Goal: Information Seeking & Learning: Learn about a topic

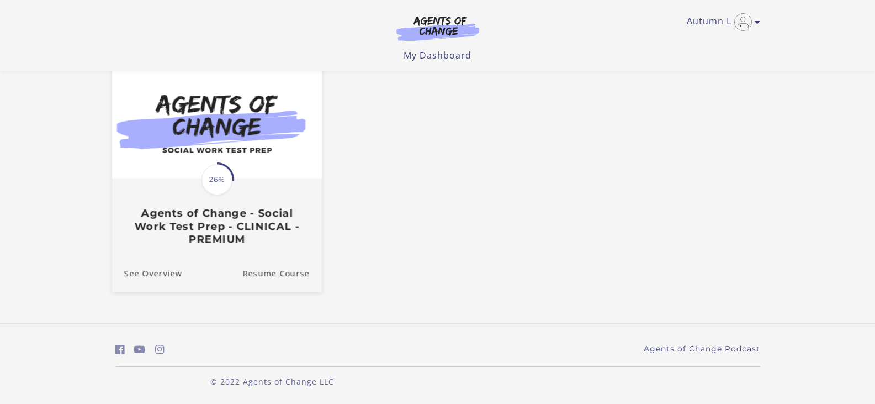
click at [249, 158] on img at bounding box center [217, 121] width 210 height 113
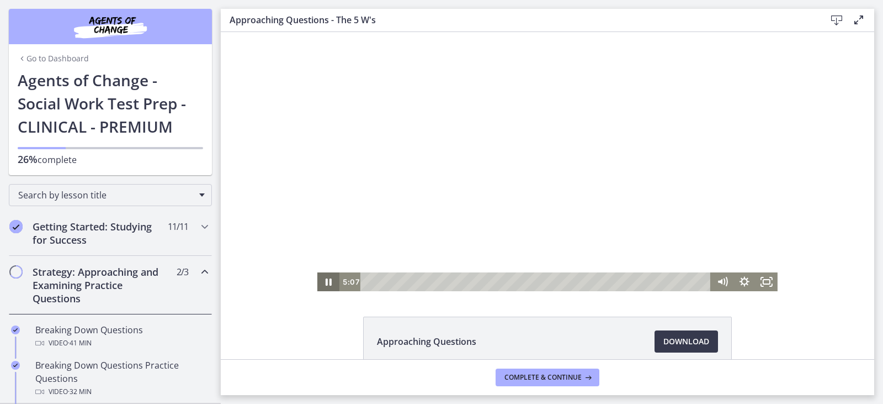
click at [326, 280] on icon "Pause" at bounding box center [329, 281] width 6 height 7
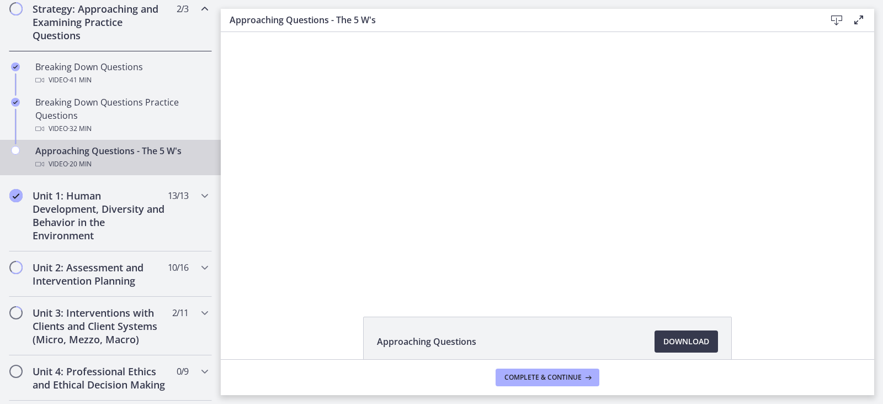
scroll to position [276, 0]
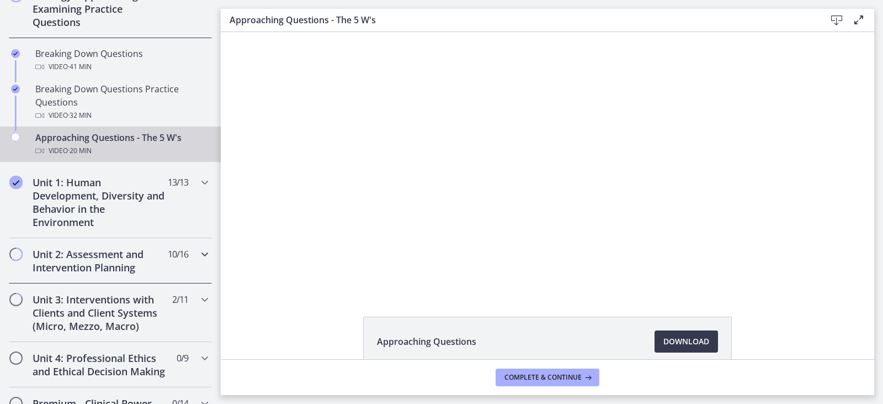
click at [109, 263] on h2 "Unit 2: Assessment and Intervention Planning" at bounding box center [100, 260] width 135 height 26
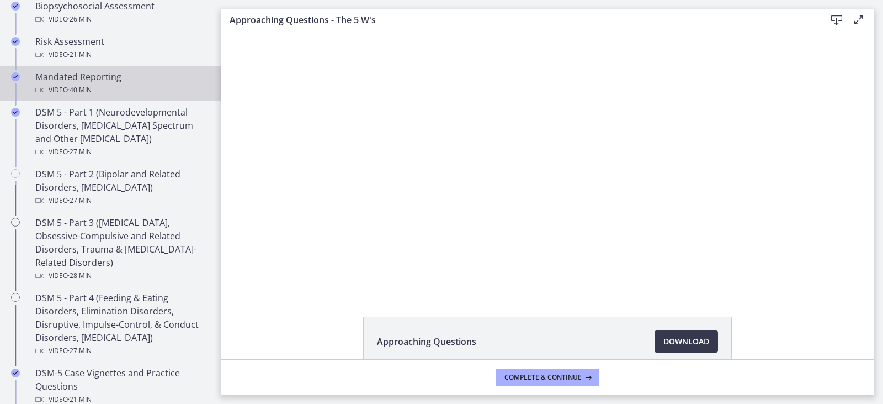
scroll to position [442, 0]
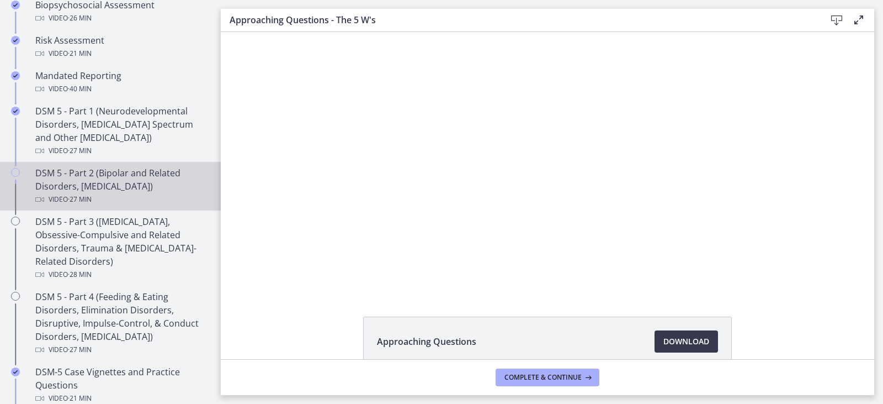
click at [114, 201] on div "Video · 27 min" at bounding box center [121, 199] width 172 height 13
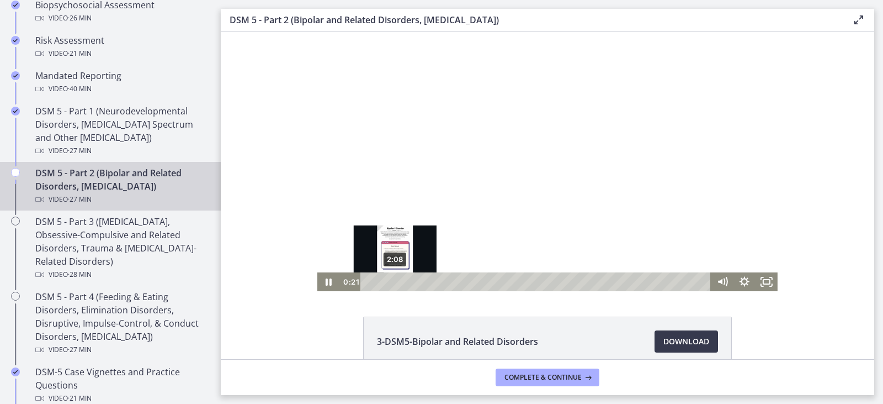
click at [391, 281] on div "2:08" at bounding box center [537, 281] width 337 height 19
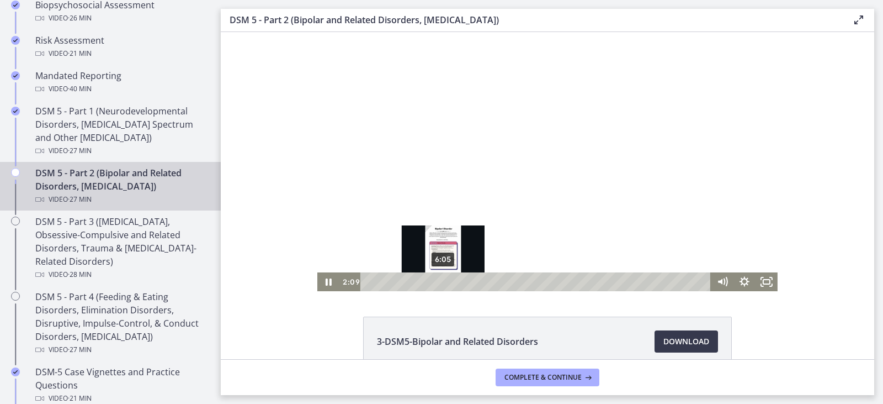
click at [439, 278] on div "6:05" at bounding box center [537, 281] width 337 height 19
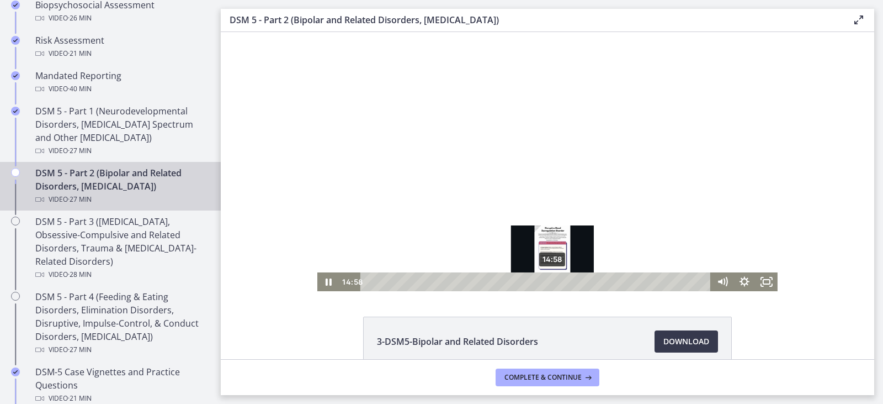
click at [549, 284] on div "14:58" at bounding box center [537, 281] width 337 height 19
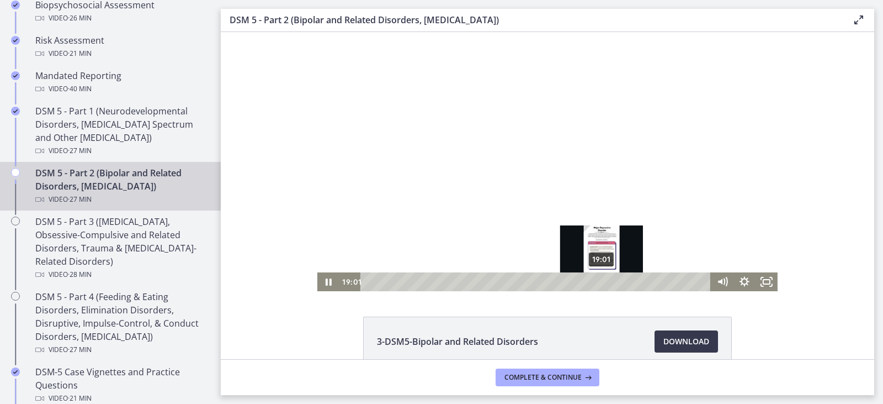
click at [598, 280] on div "19:01" at bounding box center [537, 281] width 337 height 19
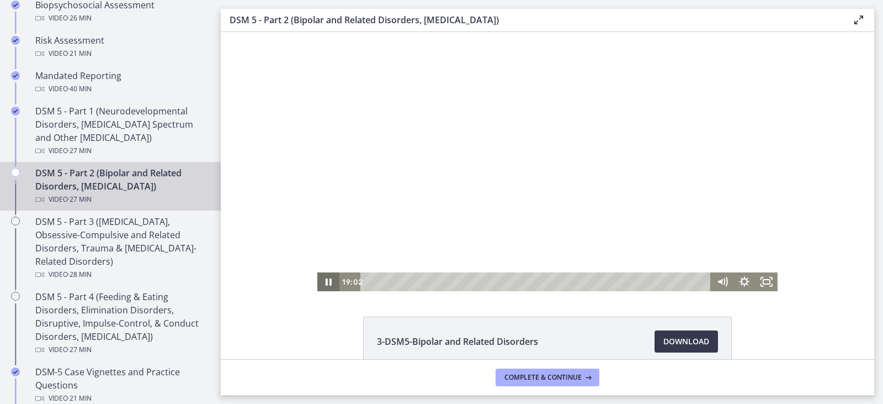
click at [326, 279] on icon "Pause" at bounding box center [328, 281] width 22 height 19
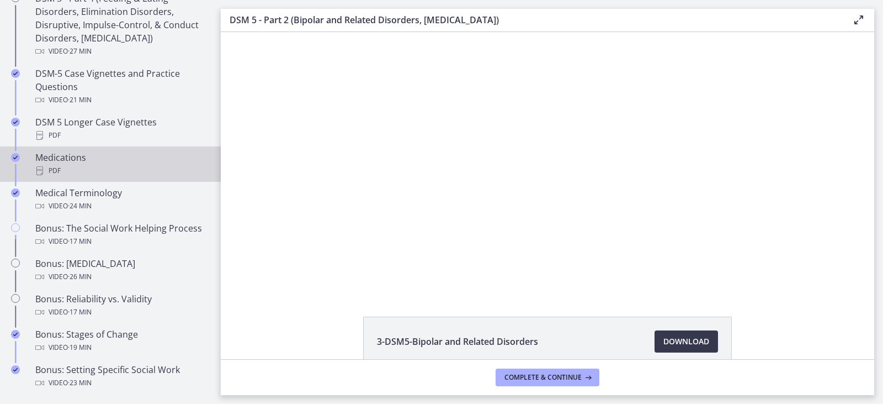
scroll to position [773, 0]
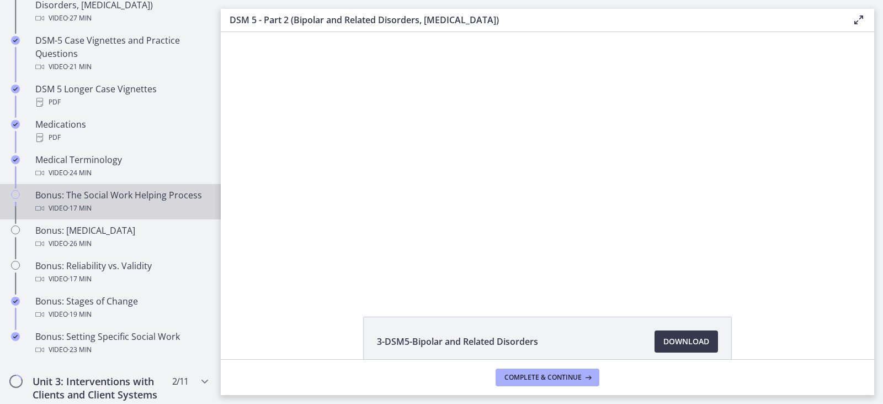
click at [103, 204] on div "Video · 17 min" at bounding box center [121, 207] width 172 height 13
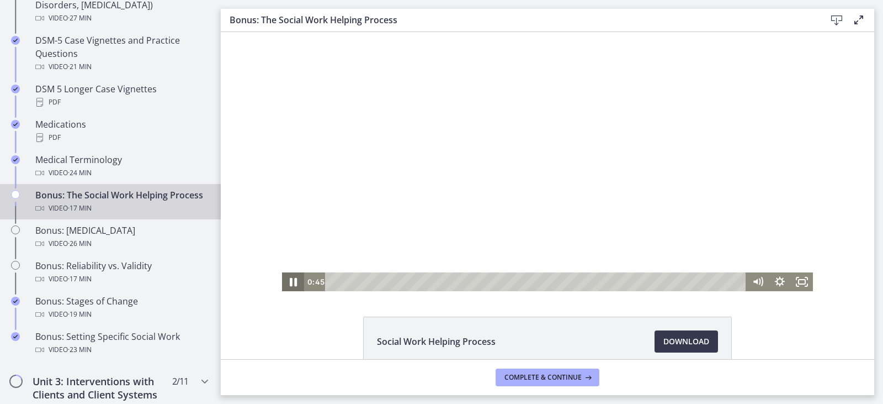
click at [290, 274] on icon "Pause" at bounding box center [293, 281] width 26 height 23
click at [291, 282] on icon "Play Video" at bounding box center [294, 281] width 7 height 9
click at [290, 284] on icon "Pause" at bounding box center [293, 282] width 7 height 9
click at [285, 283] on icon "Play Video" at bounding box center [294, 281] width 22 height 19
click at [677, 336] on span "Download Opens in a new window" at bounding box center [686, 341] width 46 height 13
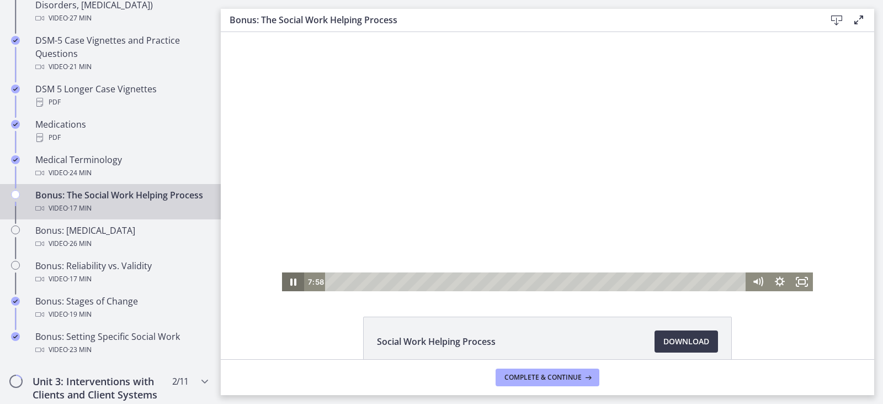
click at [290, 281] on icon "Pause" at bounding box center [293, 281] width 6 height 7
click at [551, 376] on span "Complete & continue" at bounding box center [543, 377] width 77 height 9
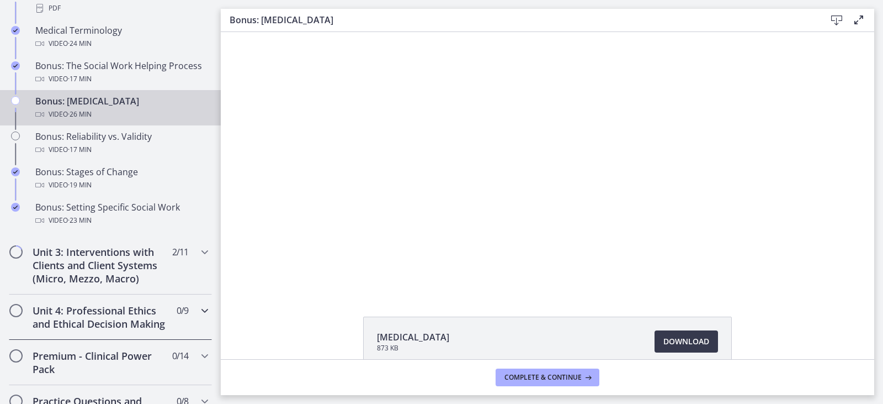
scroll to position [883, 0]
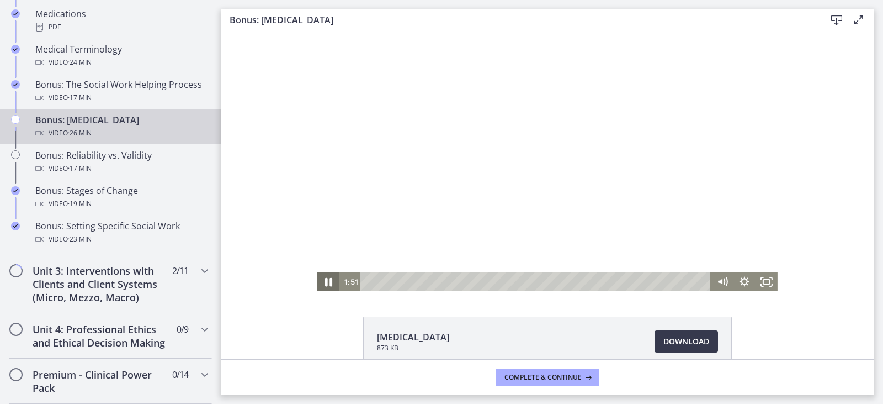
click at [325, 283] on icon "Pause" at bounding box center [328, 282] width 7 height 9
click at [322, 282] on icon "Play Video" at bounding box center [329, 281] width 26 height 23
click at [690, 346] on span "Download Opens in a new window" at bounding box center [686, 341] width 46 height 13
click at [325, 279] on icon "Pause" at bounding box center [328, 282] width 7 height 9
click at [322, 279] on icon "Play Video" at bounding box center [329, 281] width 26 height 23
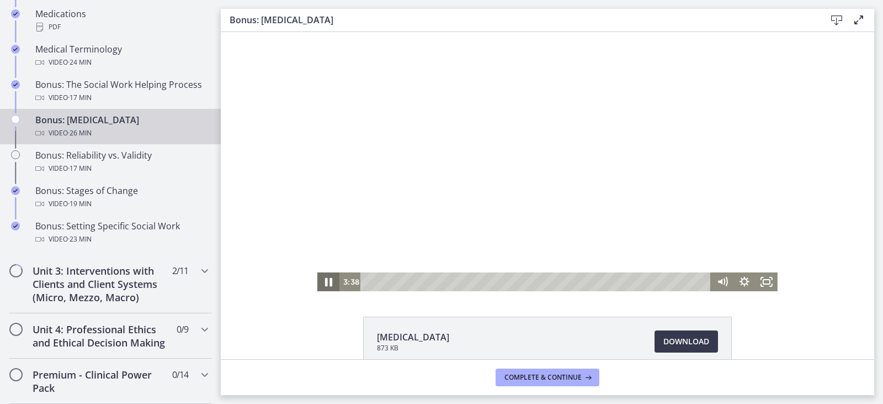
click at [325, 279] on icon "Pause" at bounding box center [328, 282] width 7 height 9
